Goal: Information Seeking & Learning: Learn about a topic

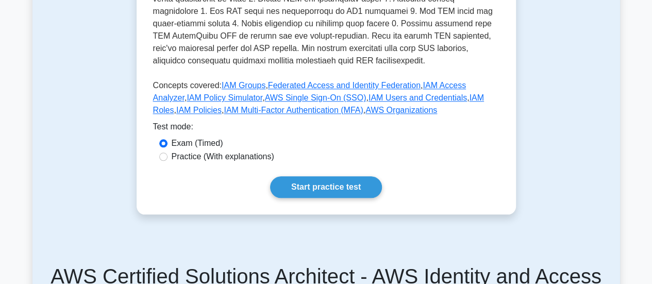
scroll to position [487, 0]
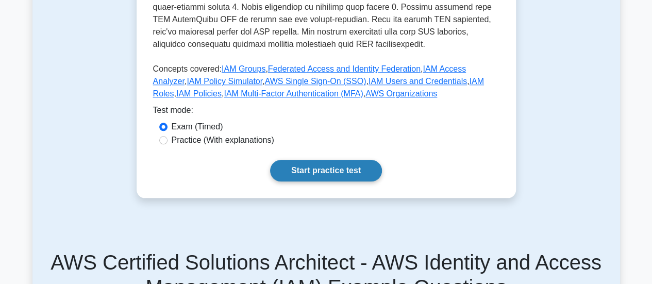
click at [327, 160] on link "Start practice test" at bounding box center [326, 171] width 112 height 22
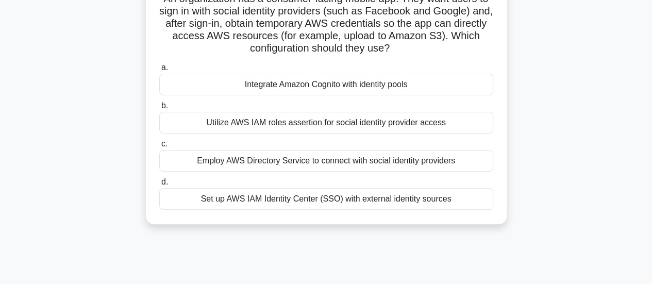
scroll to position [97, 0]
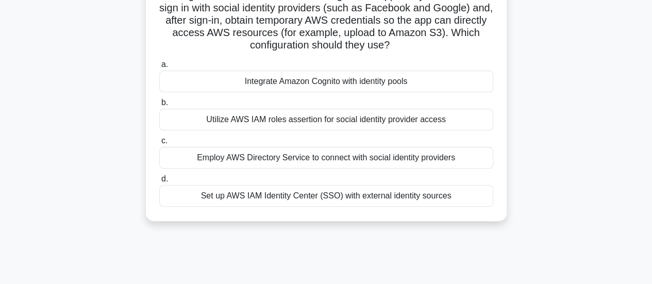
click at [253, 197] on div "Set up AWS IAM Identity Center (SSO) with external identity sources" at bounding box center [326, 196] width 334 height 22
click at [159, 182] on input "d. Set up AWS IAM Identity Center (SSO) with external identity sources" at bounding box center [159, 179] width 0 height 7
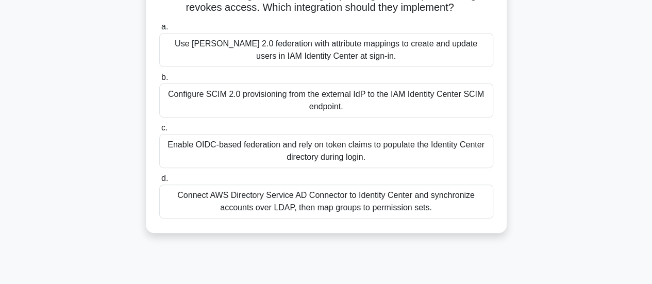
scroll to position [122, 0]
click at [348, 67] on div "Use SAML 2.0 federation with attribute mappings to create and update users in I…" at bounding box center [326, 50] width 334 height 34
click at [159, 31] on input "a. Use SAML 2.0 federation with attribute mappings to create and update users i…" at bounding box center [159, 27] width 0 height 7
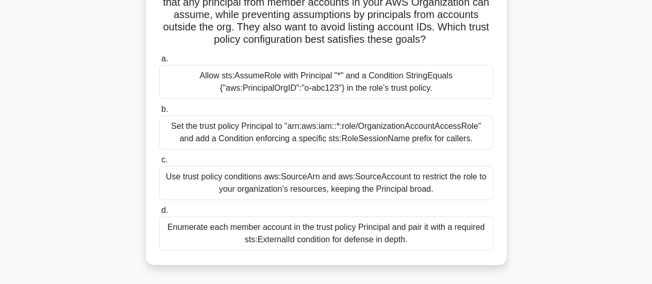
scroll to position [103, 0]
click at [263, 132] on div "Set the trust policy Principal to "arn:aws:iam::*:role/OrganizationAccountAcces…" at bounding box center [326, 133] width 334 height 34
click at [159, 113] on input "b. Set the trust policy Principal to "arn:aws:iam::*:role/OrganizationAccountAc…" at bounding box center [159, 110] width 0 height 7
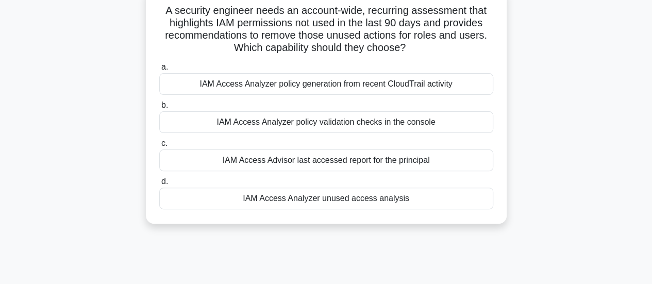
scroll to position [83, 0]
click at [401, 164] on div "IAM Access Advisor last accessed report for the principal" at bounding box center [326, 160] width 334 height 22
click at [159, 146] on input "c. IAM Access Advisor last accessed report for the principal" at bounding box center [159, 143] width 0 height 7
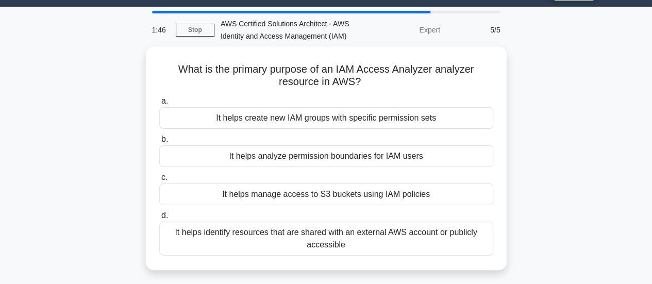
scroll to position [32, 0]
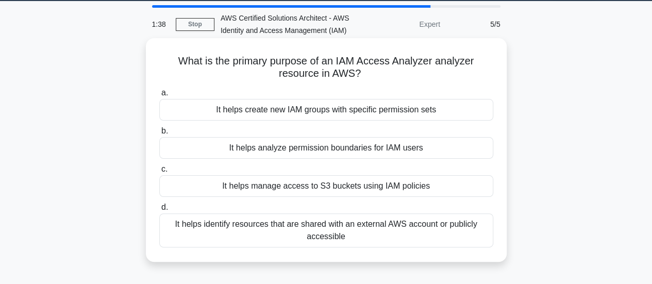
click at [431, 148] on div "It helps analyze permission boundaries for IAM users" at bounding box center [326, 148] width 334 height 22
click at [159, 135] on input "b. It helps analyze permission boundaries for IAM users" at bounding box center [159, 131] width 0 height 7
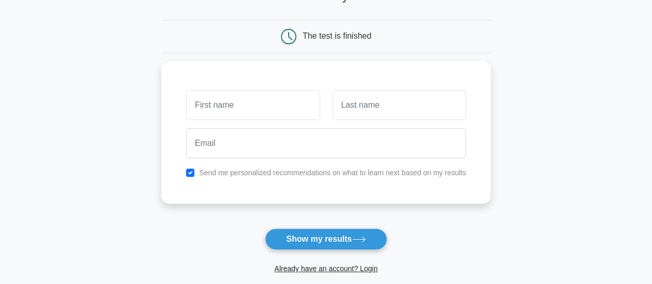
scroll to position [96, 0]
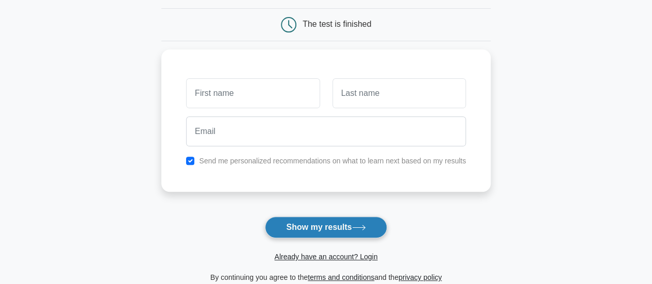
click at [342, 222] on button "Show my results" at bounding box center [326, 227] width 122 height 22
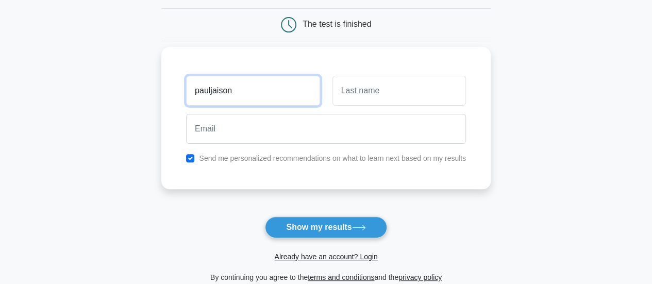
type input "pauljaison"
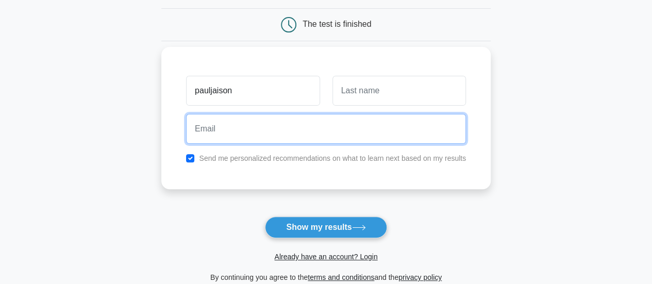
click at [245, 125] on input "email" at bounding box center [326, 129] width 280 height 30
type input ","
type input "mpauljaison@gmail.com"
click at [265, 216] on button "Show my results" at bounding box center [326, 227] width 122 height 22
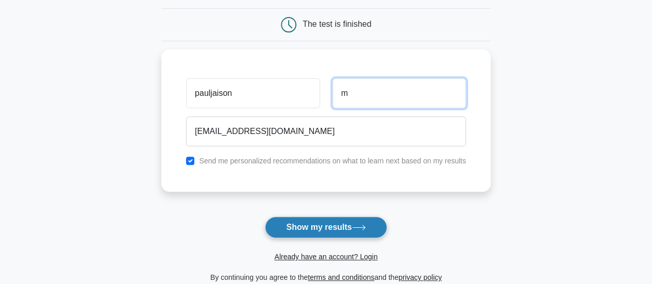
type input "m"
click at [350, 228] on button "Show my results" at bounding box center [326, 227] width 122 height 22
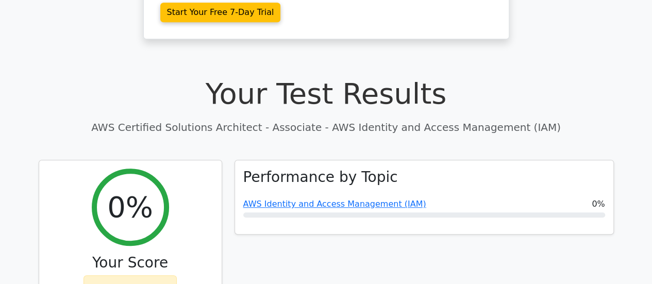
scroll to position [288, 0]
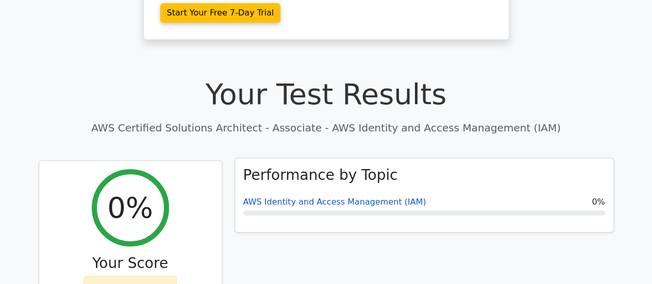
click at [332, 197] on link "AWS Identity and Access Management (IAM)" at bounding box center [334, 202] width 183 height 10
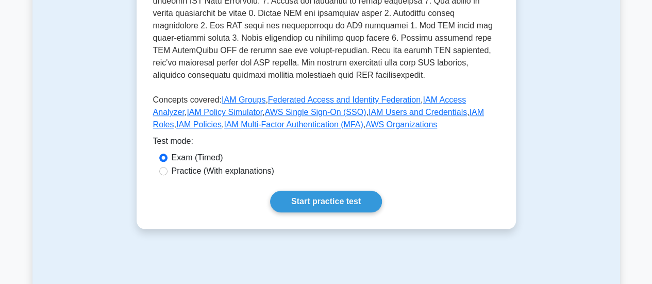
scroll to position [457, 0]
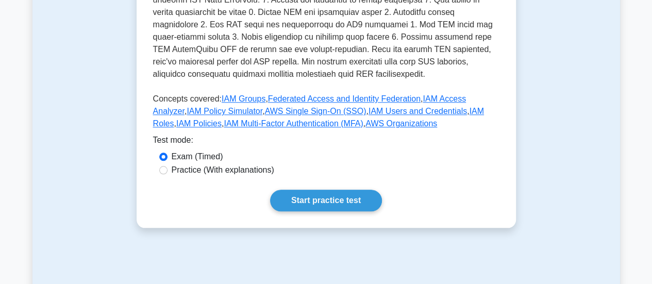
click at [259, 164] on label "Practice (With explanations)" at bounding box center [223, 170] width 103 height 12
click at [167, 166] on input "Practice (With explanations)" at bounding box center [163, 170] width 8 height 8
radio input "true"
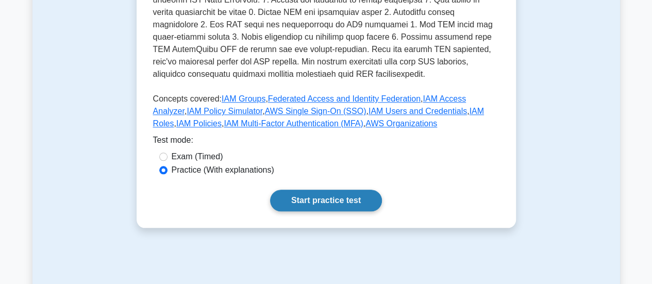
click at [316, 190] on link "Start practice test" at bounding box center [326, 201] width 112 height 22
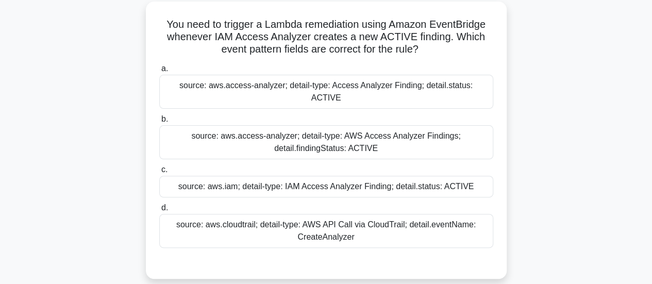
scroll to position [70, 0]
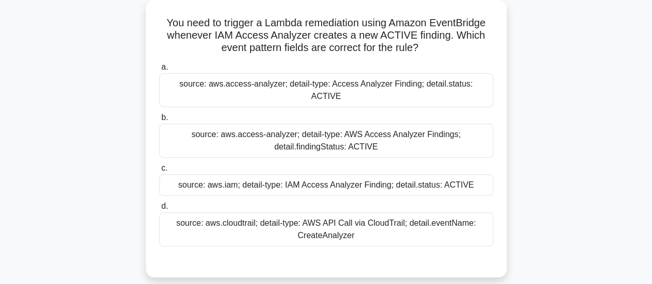
click at [226, 124] on div "source: aws.access-analyzer; detail-type: AWS Access Analyzer Findings; detail.…" at bounding box center [326, 141] width 334 height 34
click at [159, 121] on input "b. source: aws.access-analyzer; detail-type: AWS Access Analyzer Findings; deta…" at bounding box center [159, 117] width 0 height 7
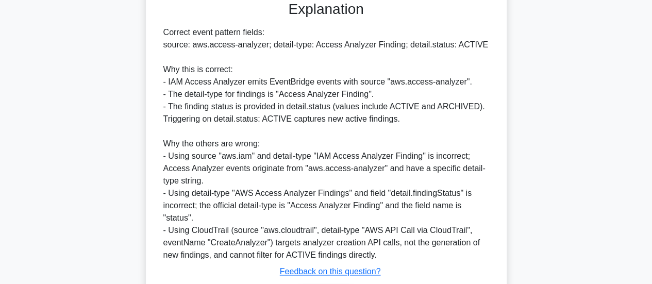
scroll to position [389, 0]
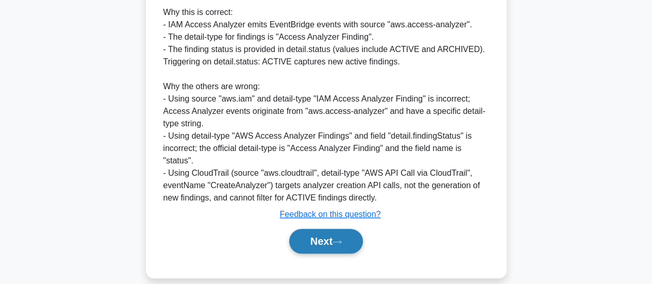
click at [307, 229] on button "Next" at bounding box center [326, 241] width 74 height 25
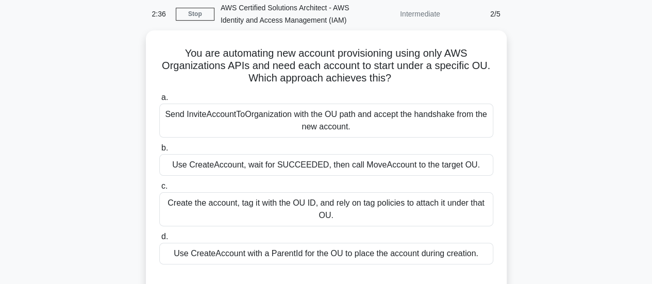
scroll to position [43, 0]
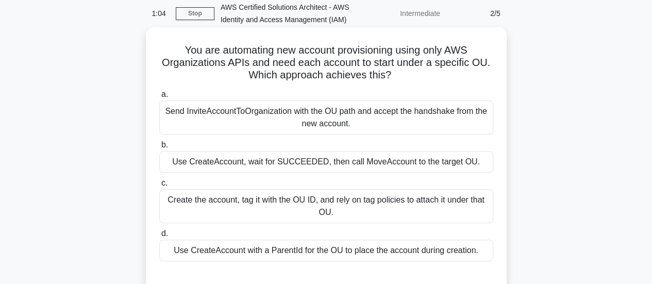
click at [246, 126] on div "Send InviteAccountToOrganization with the OU path and accept the handshake from…" at bounding box center [326, 117] width 334 height 34
click at [159, 98] on input "a. Send InviteAccountToOrganization with the OU path and accept the handshake f…" at bounding box center [159, 94] width 0 height 7
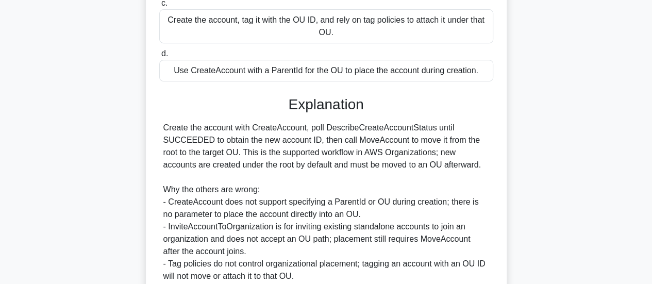
scroll to position [314, 0]
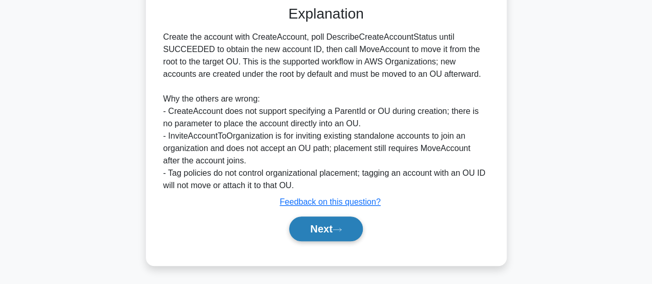
click at [311, 231] on button "Next" at bounding box center [326, 228] width 74 height 25
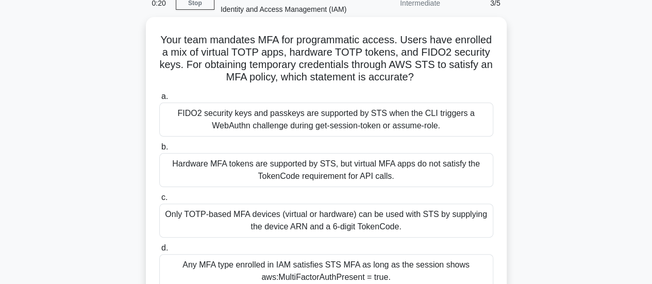
scroll to position [46, 0]
